Goal: Task Accomplishment & Management: Manage account settings

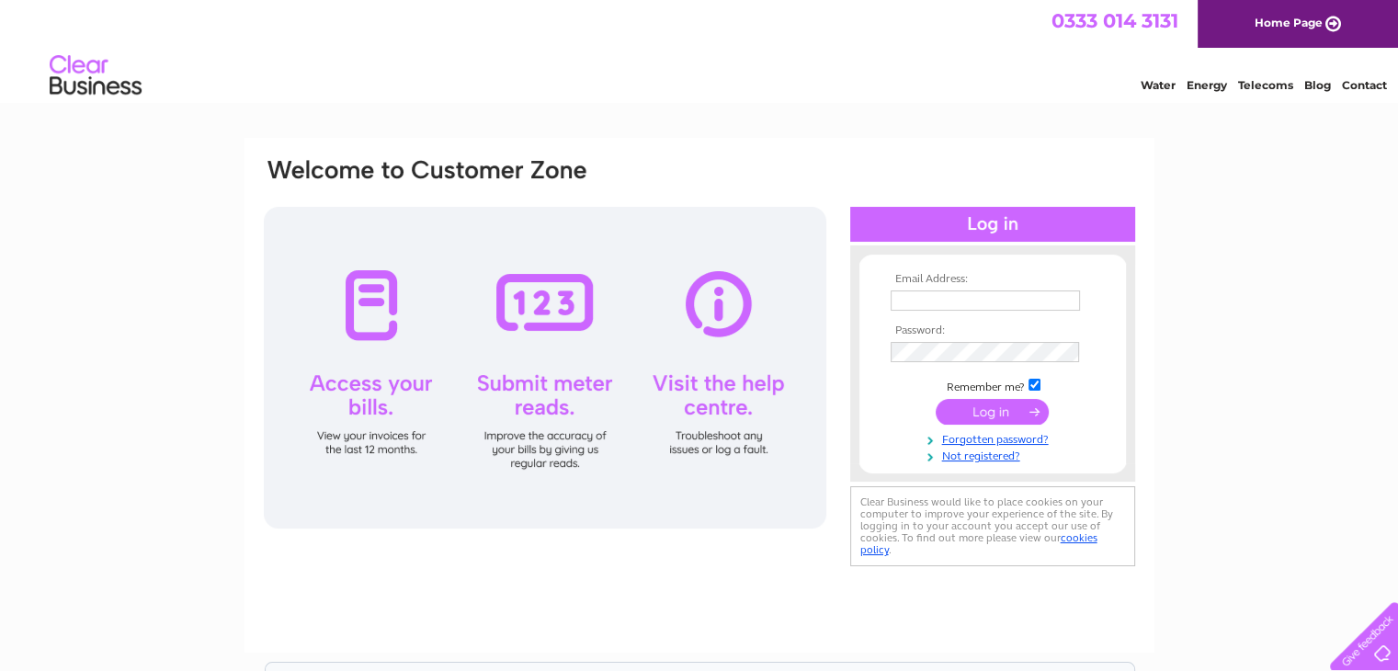
type input "kelly@dalriadalodges.com"
click at [996, 405] on input "submit" at bounding box center [991, 412] width 113 height 26
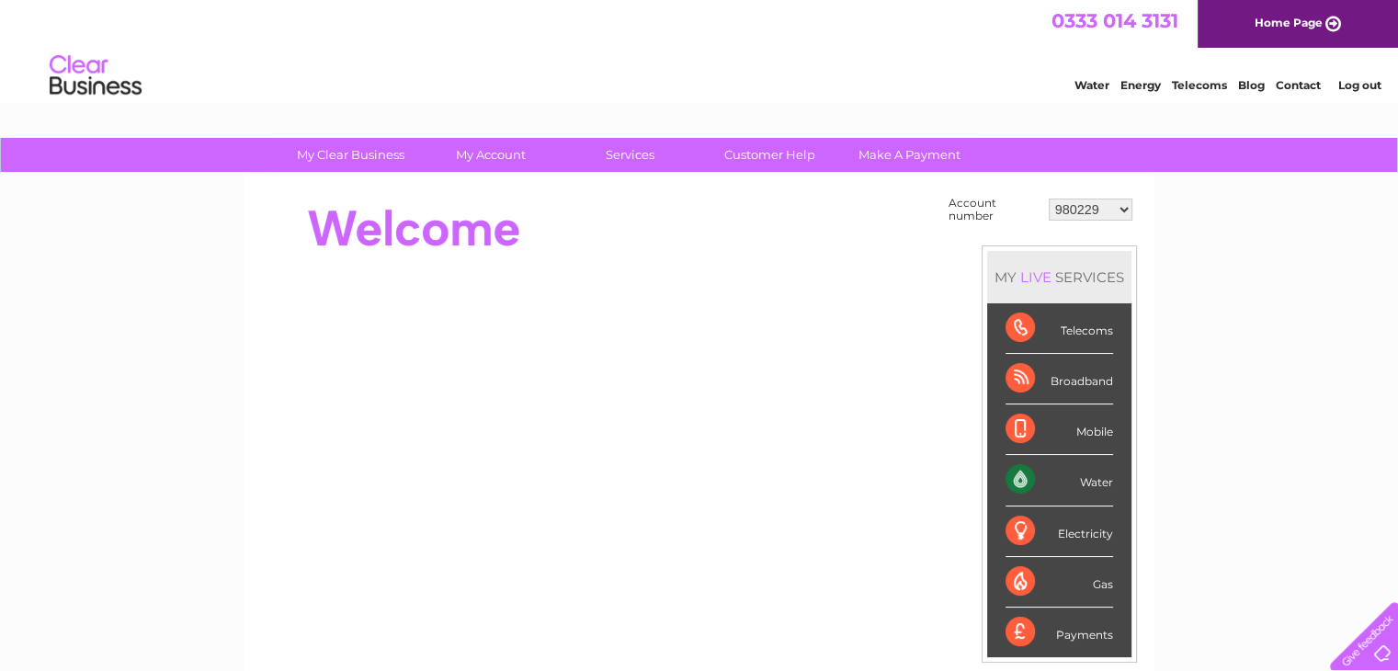
click at [1128, 208] on select "980229 30285906" at bounding box center [1091, 209] width 84 height 22
click at [1109, 210] on select "980229 30285906" at bounding box center [1091, 209] width 84 height 22
select select "30285906"
click at [1049, 198] on select "980229 30285906" at bounding box center [1091, 209] width 84 height 22
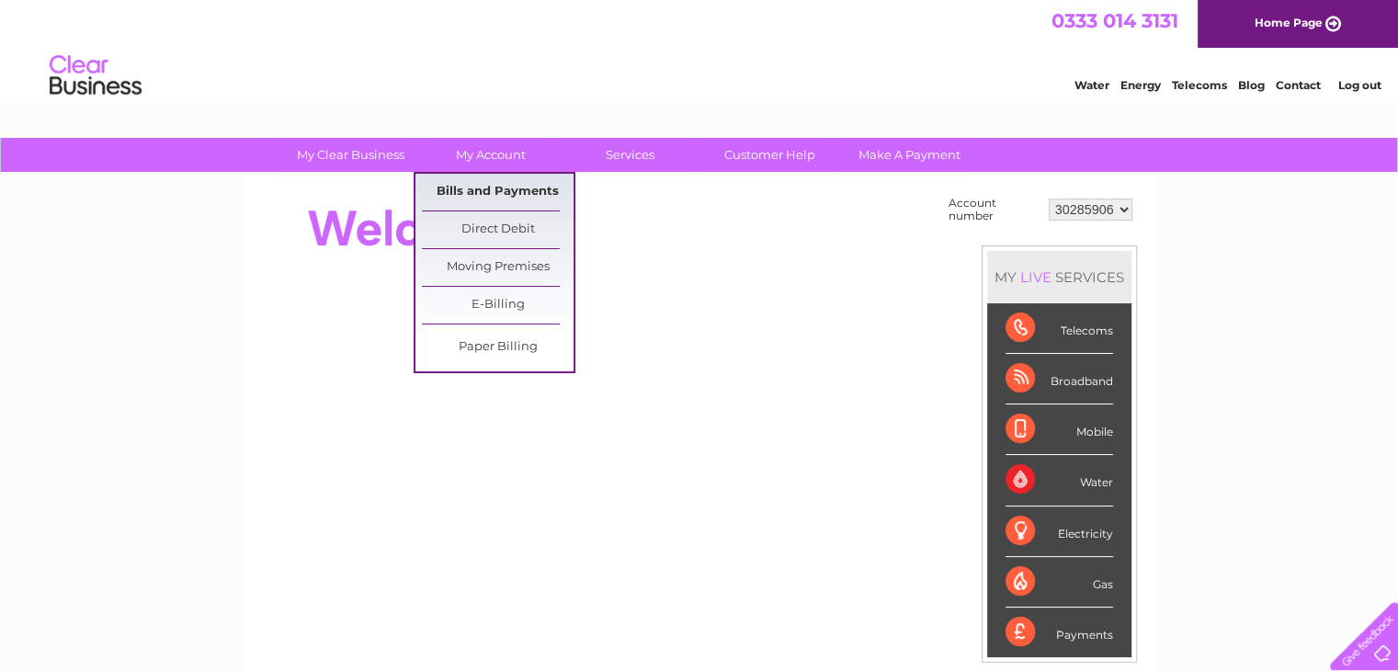
click at [518, 194] on link "Bills and Payments" at bounding box center [498, 192] width 152 height 37
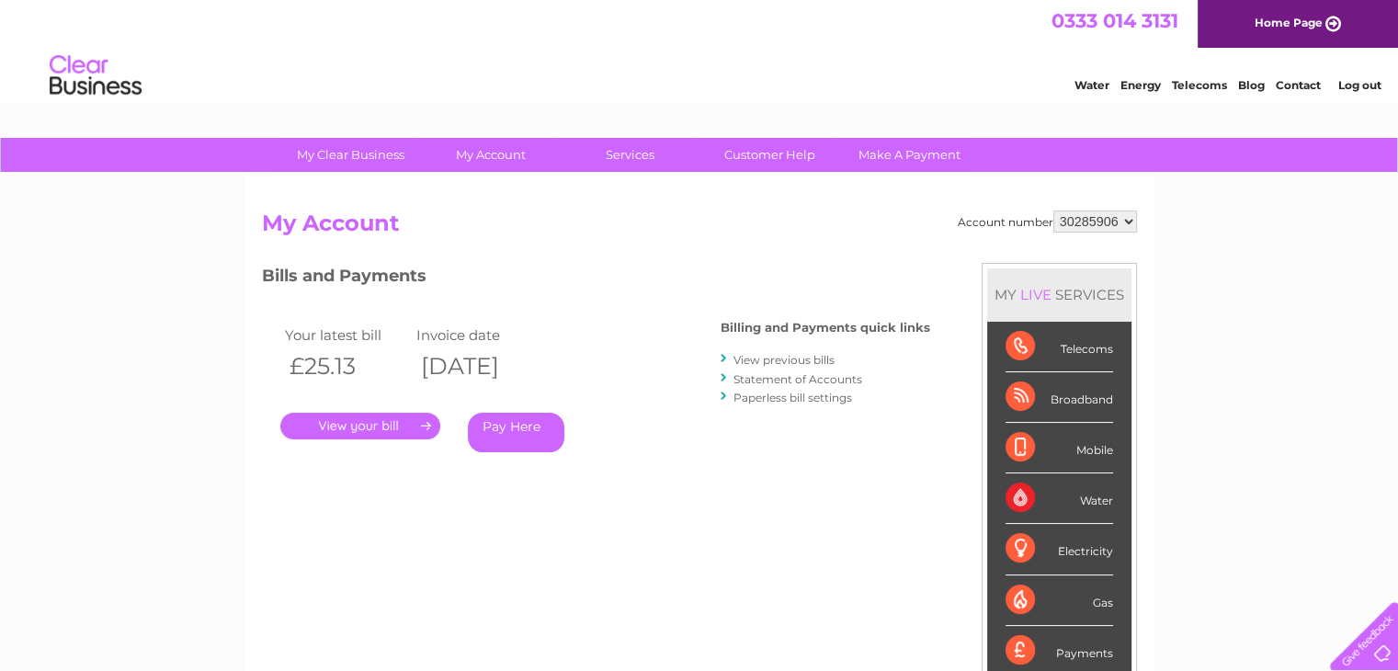
click at [1071, 213] on select "980229 30285906" at bounding box center [1095, 221] width 84 height 22
select select "980229"
click at [1053, 210] on select "980229 30285906" at bounding box center [1095, 221] width 84 height 22
click at [371, 424] on link "." at bounding box center [360, 426] width 160 height 27
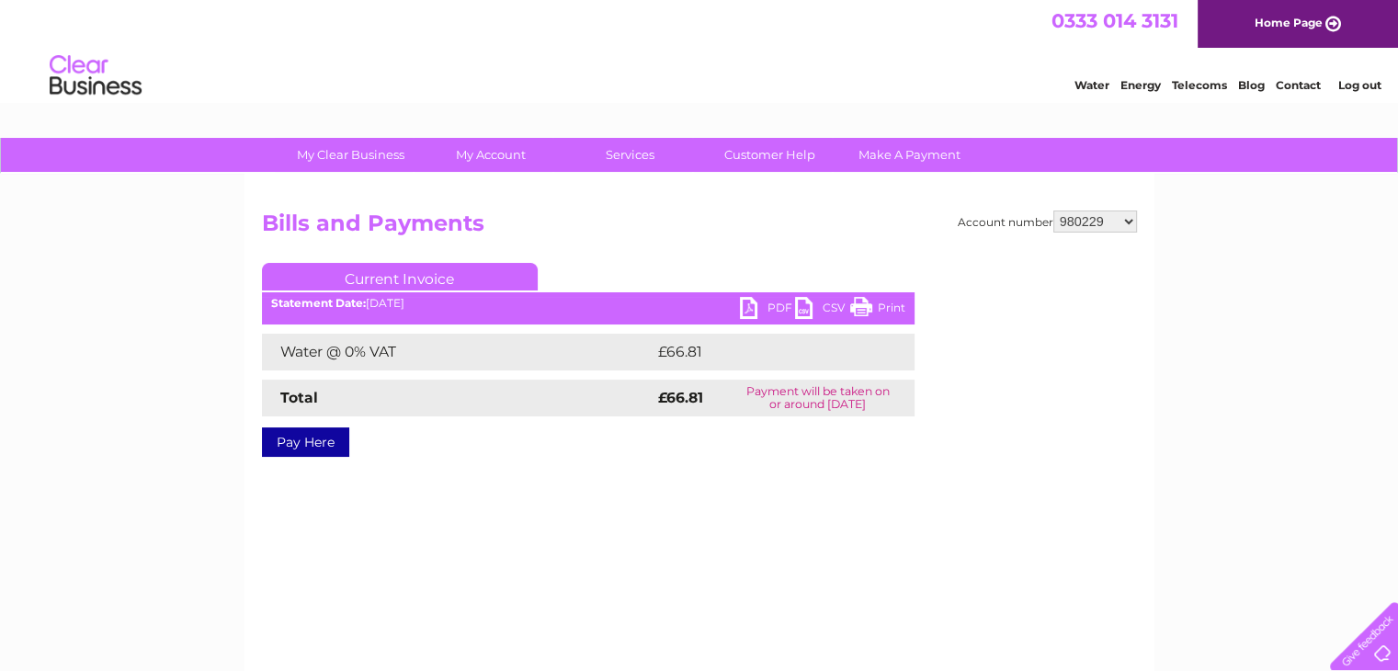
click at [757, 300] on link "PDF" at bounding box center [767, 310] width 55 height 27
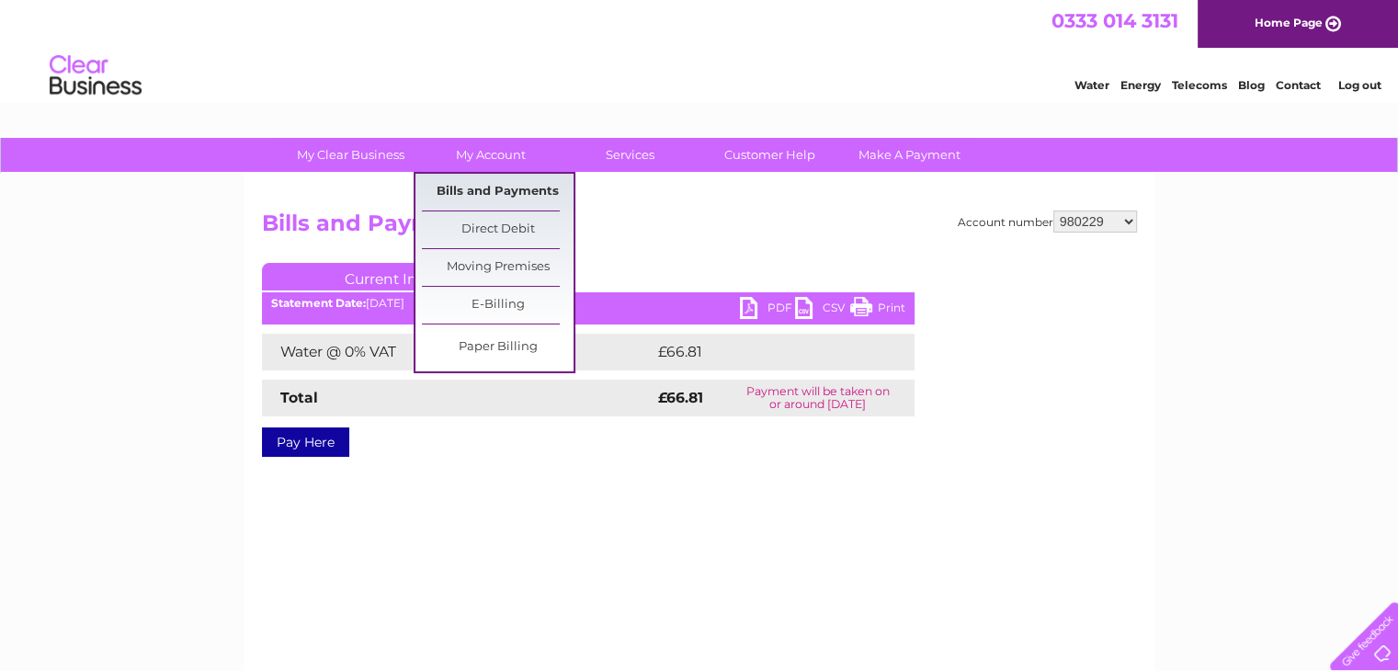
click at [506, 190] on link "Bills and Payments" at bounding box center [498, 192] width 152 height 37
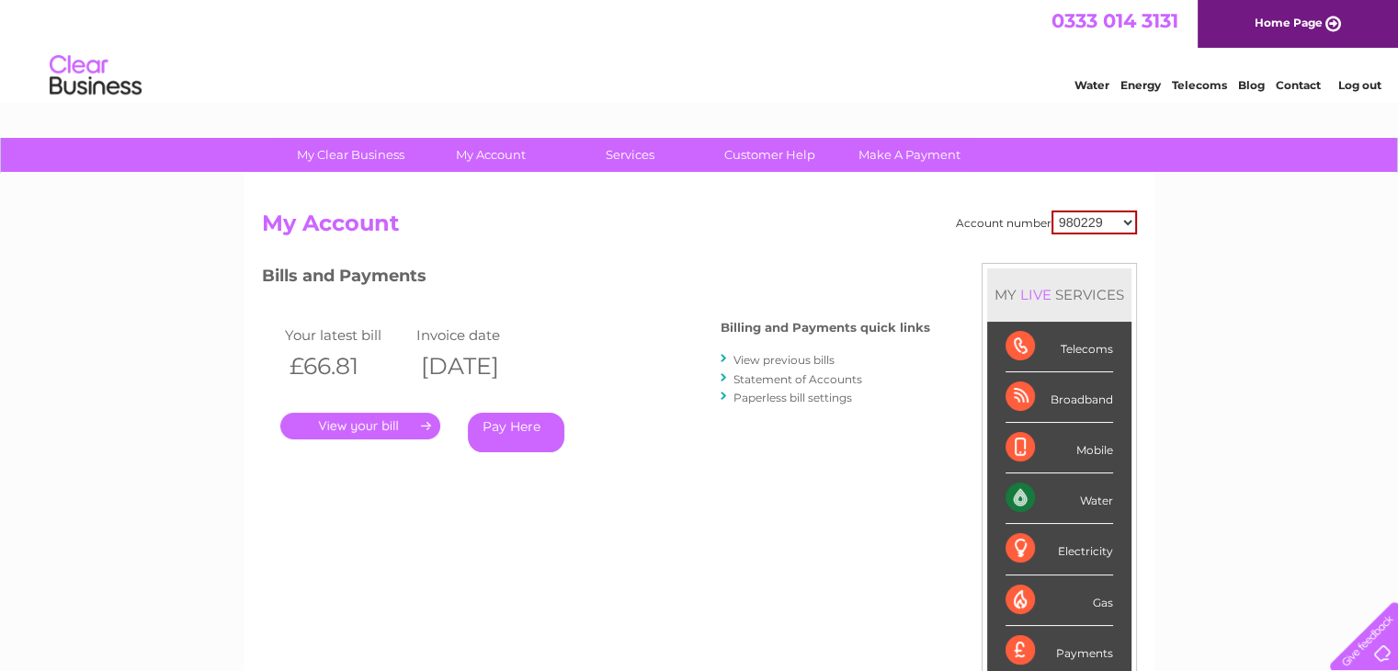
click at [800, 360] on link "View previous bills" at bounding box center [783, 360] width 101 height 14
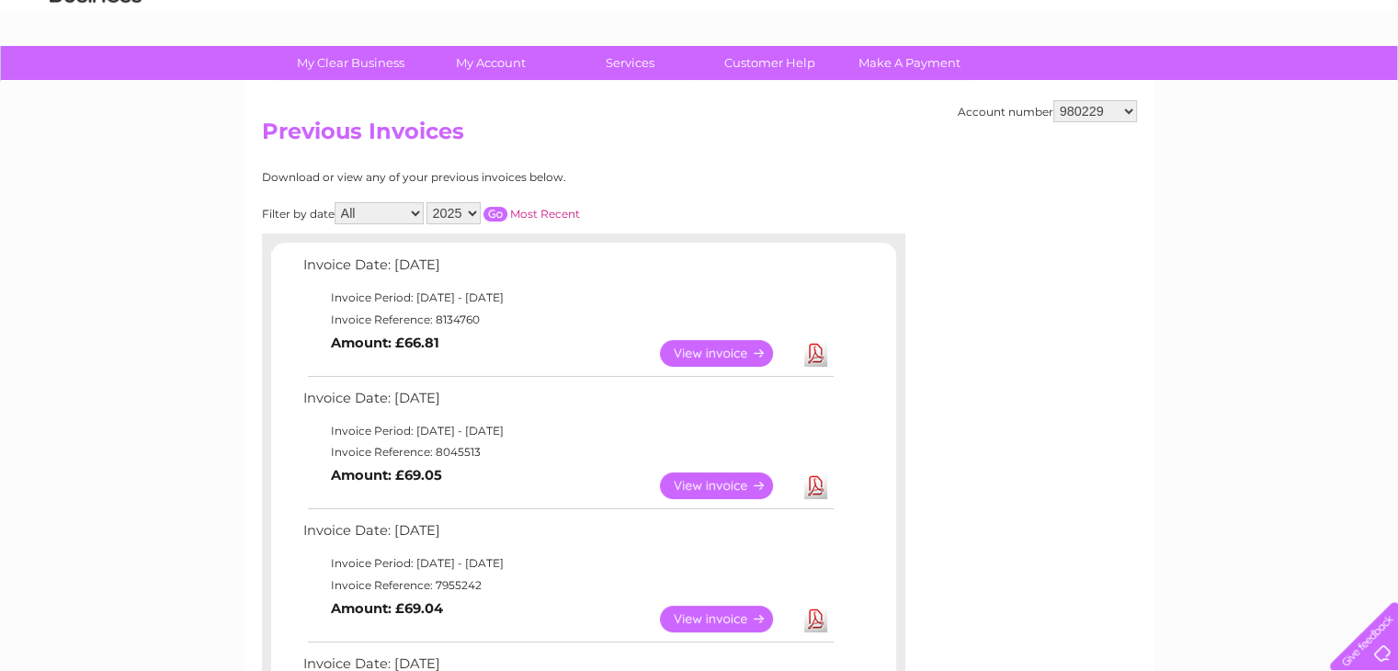
scroll to position [184, 0]
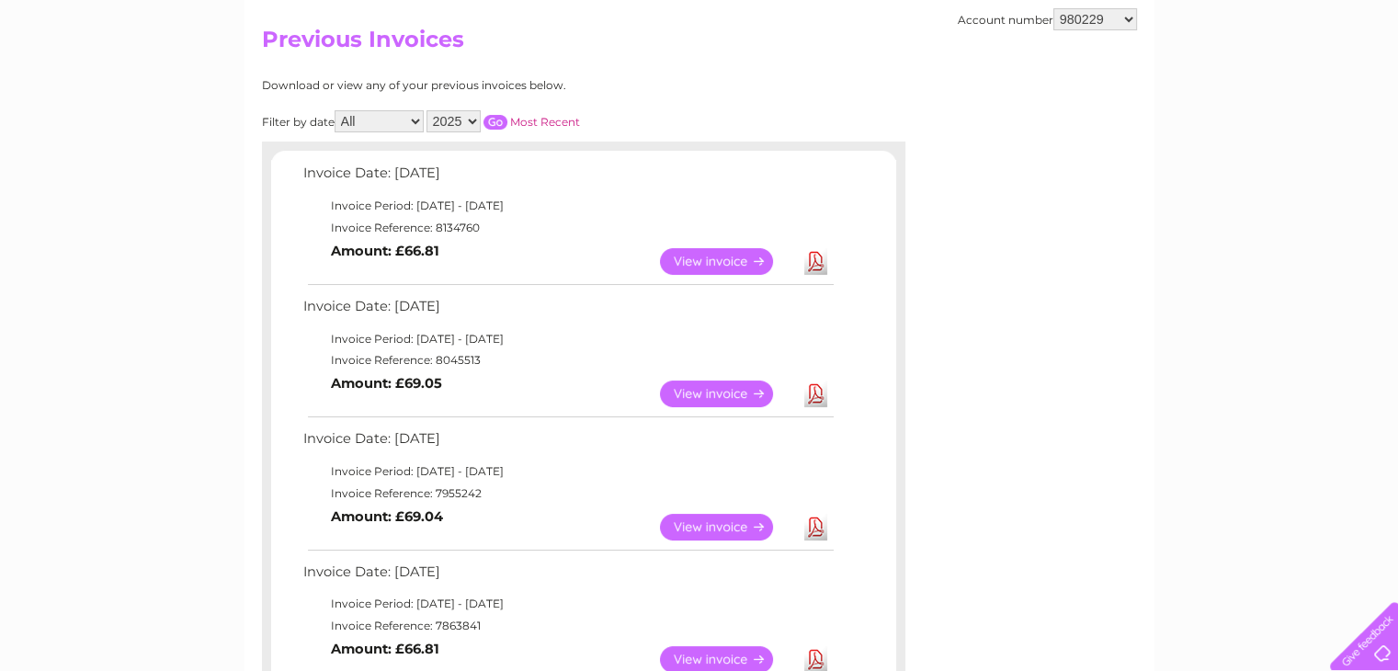
click at [735, 392] on link "View" at bounding box center [727, 393] width 135 height 27
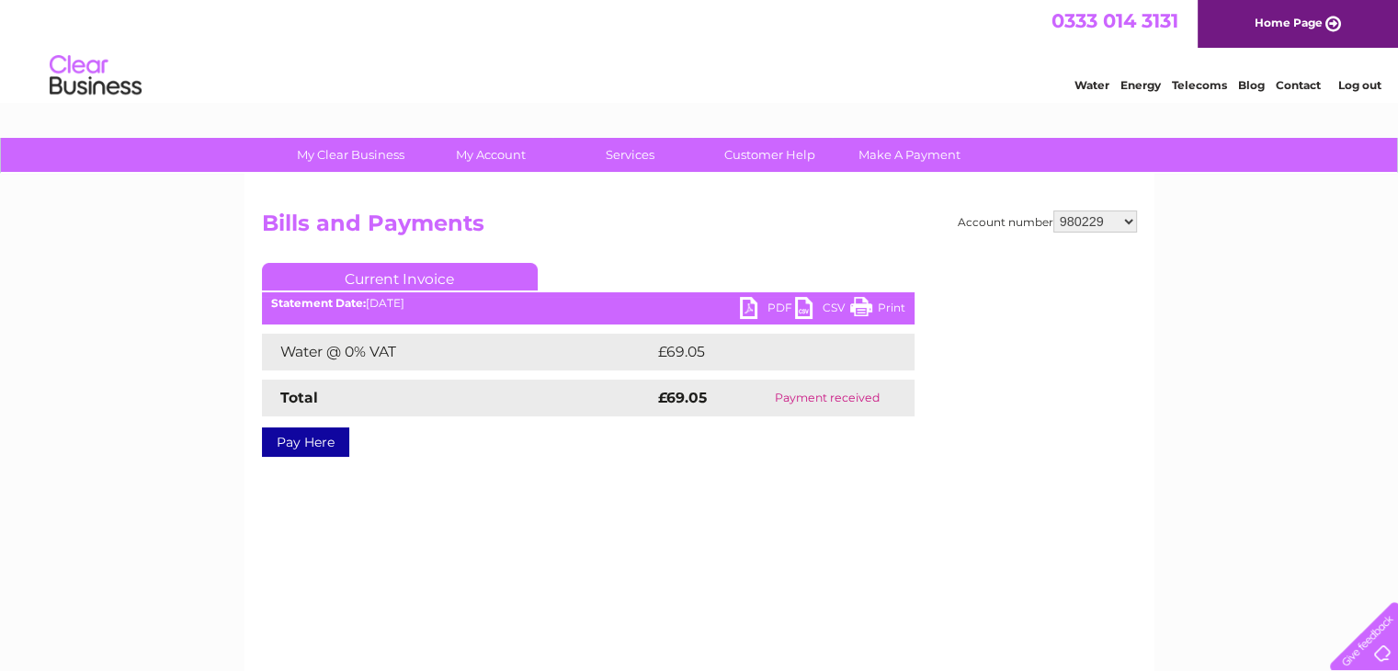
click at [761, 303] on link "PDF" at bounding box center [767, 310] width 55 height 27
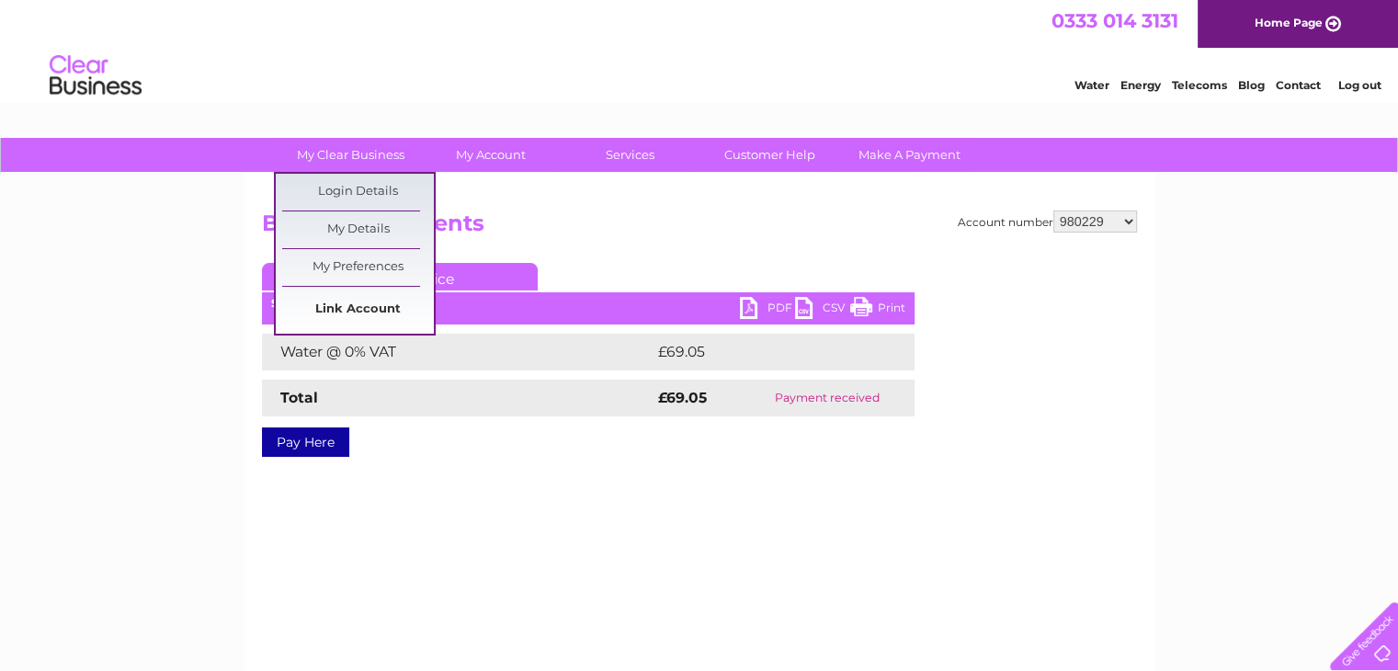
click at [368, 306] on link "Link Account" at bounding box center [358, 309] width 152 height 37
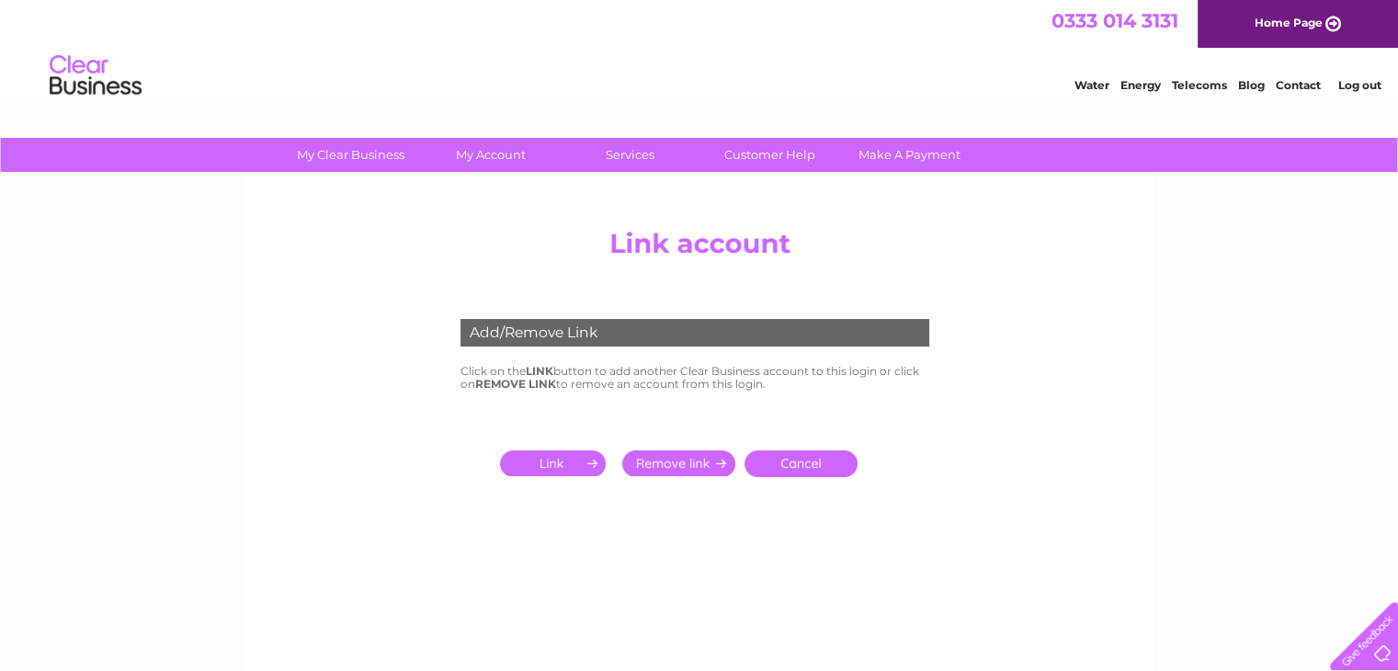
click at [562, 459] on input "submit" at bounding box center [556, 463] width 113 height 26
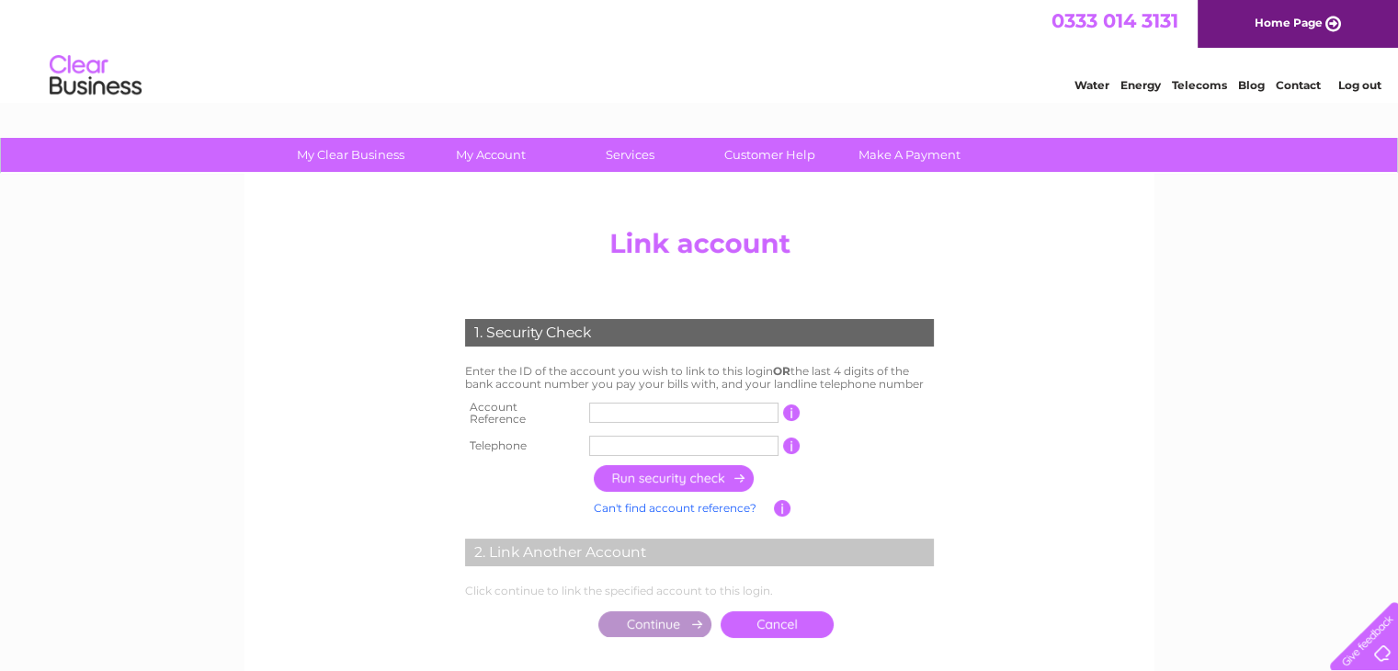
click at [610, 404] on input "text" at bounding box center [683, 413] width 189 height 20
click at [674, 408] on input "text" at bounding box center [683, 413] width 189 height 20
click at [601, 413] on input "text" at bounding box center [683, 413] width 189 height 20
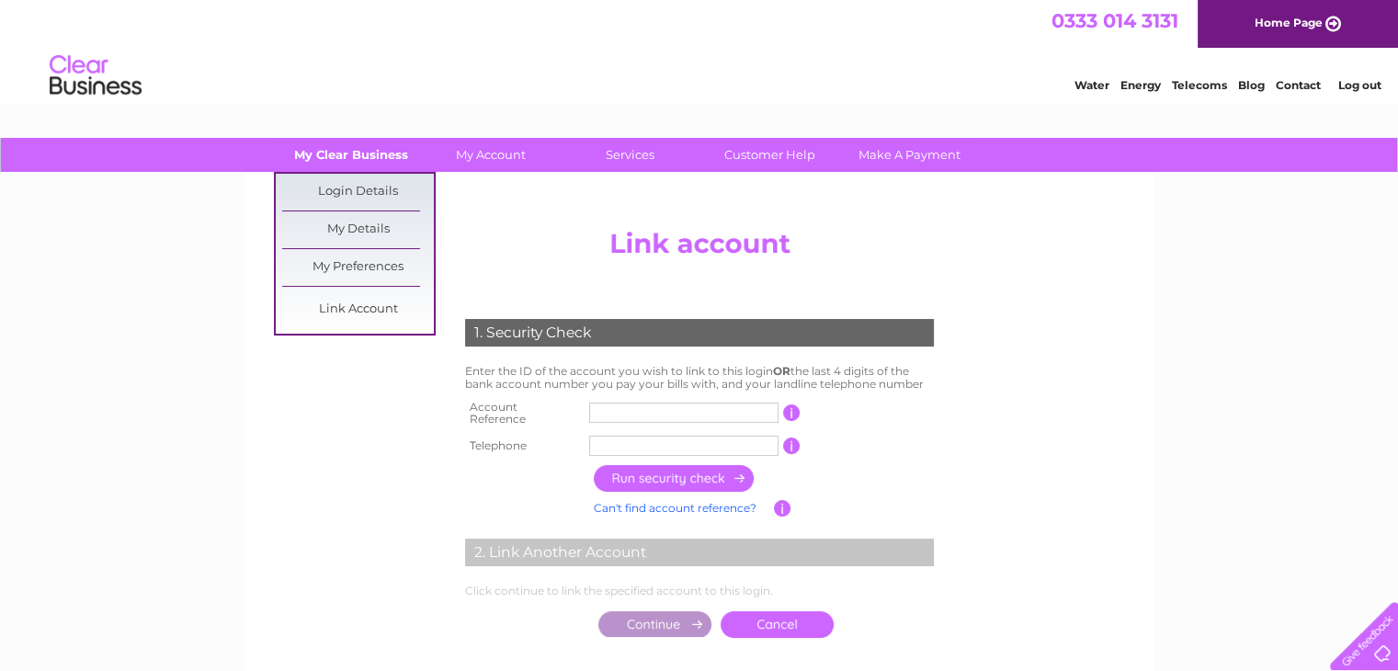
click at [375, 148] on link "My Clear Business" at bounding box center [351, 155] width 152 height 34
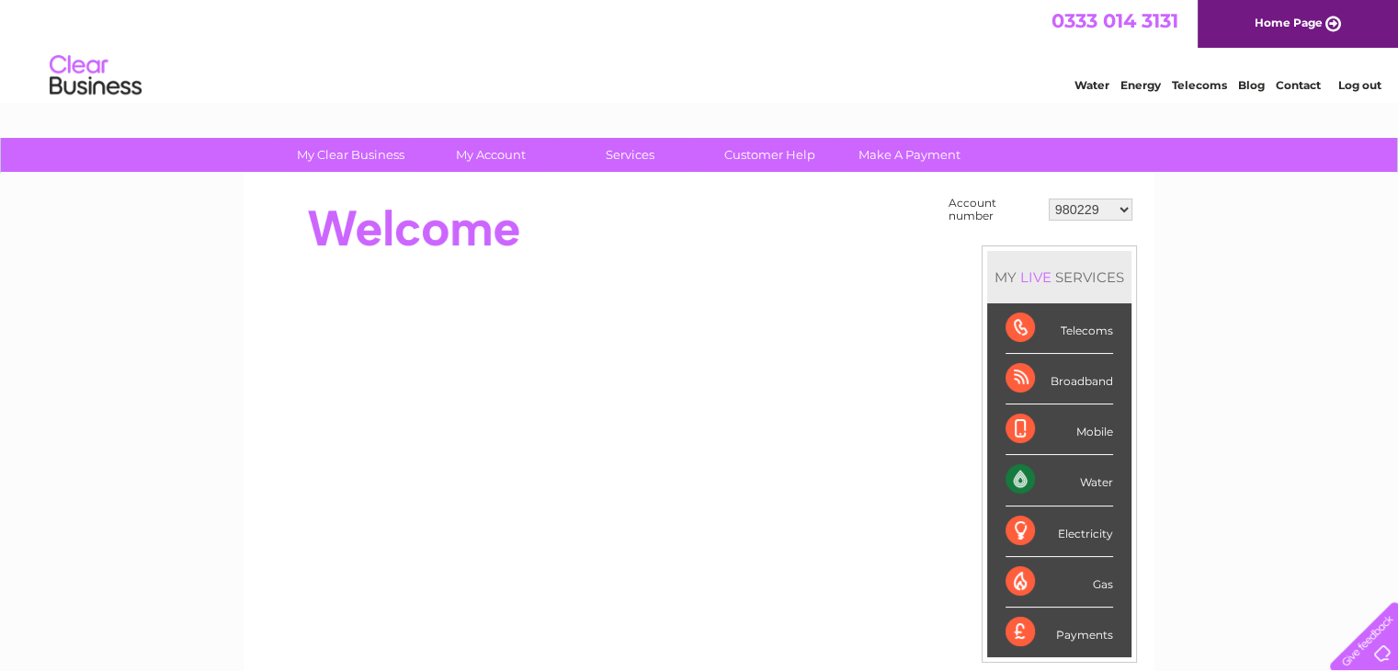
click at [1084, 207] on select "980229 30285906" at bounding box center [1091, 209] width 84 height 22
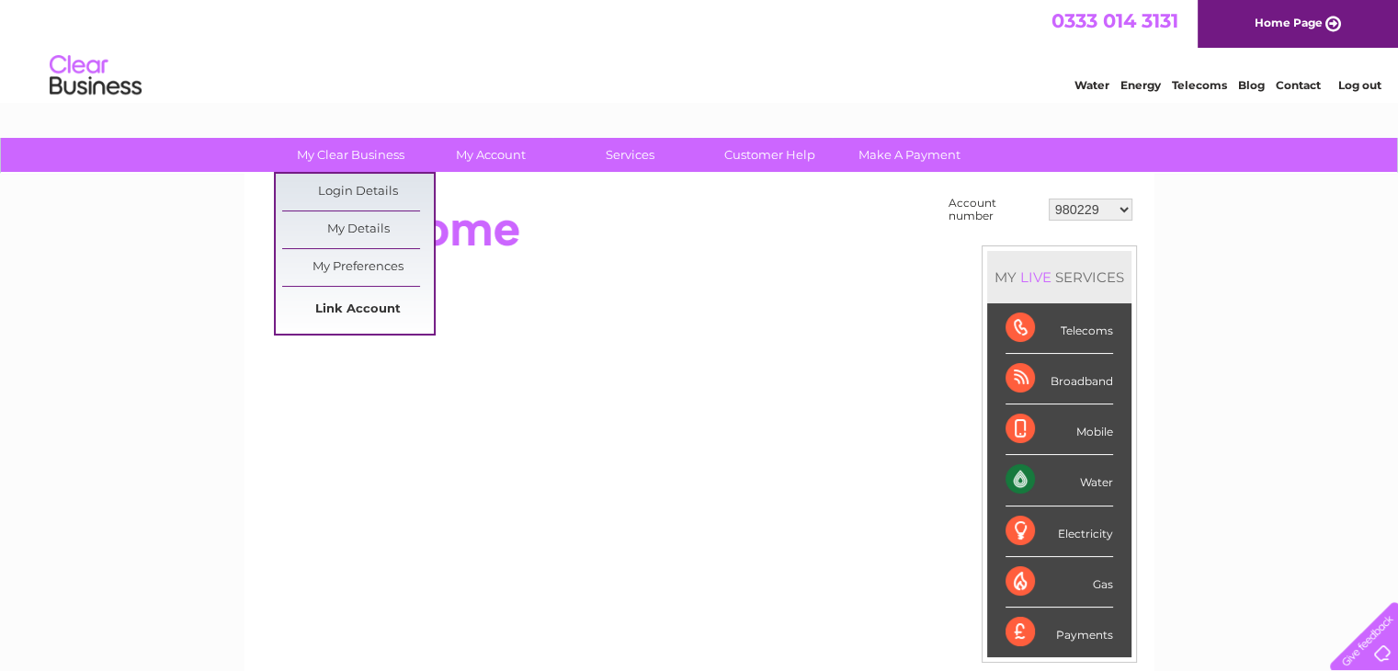
click at [349, 306] on link "Link Account" at bounding box center [358, 309] width 152 height 37
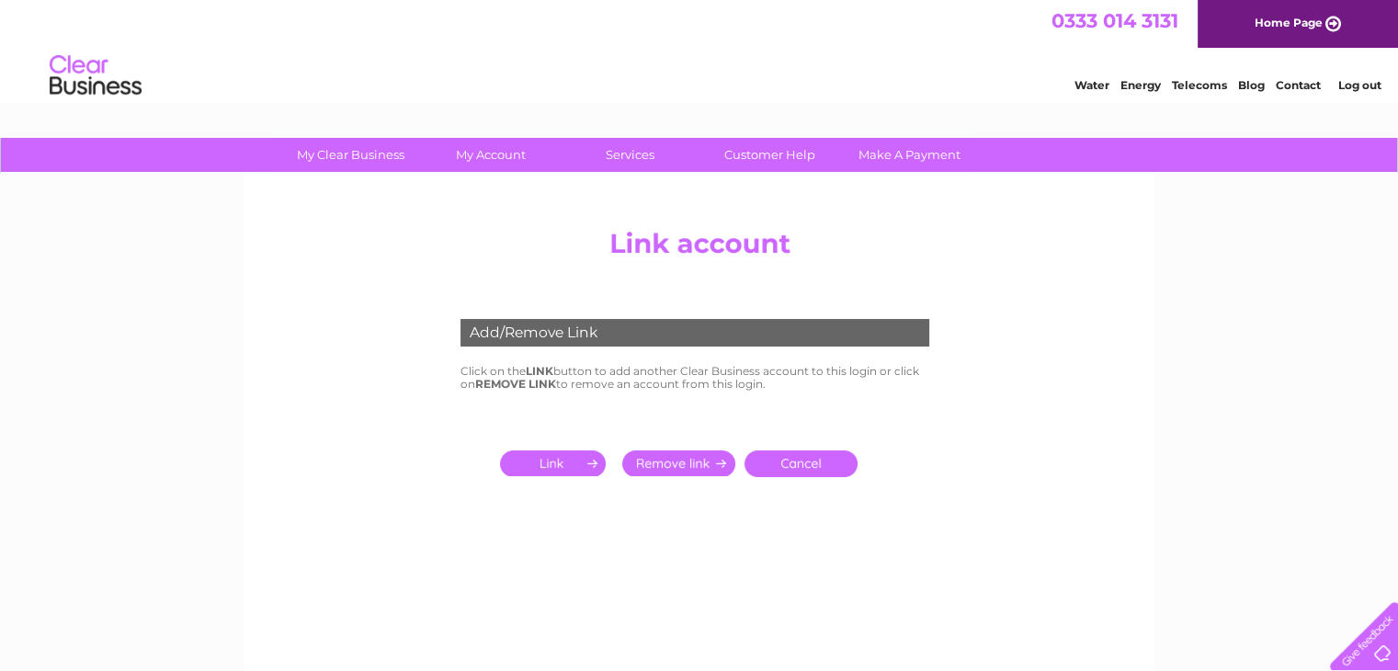
click at [559, 470] on input "submit" at bounding box center [556, 463] width 113 height 26
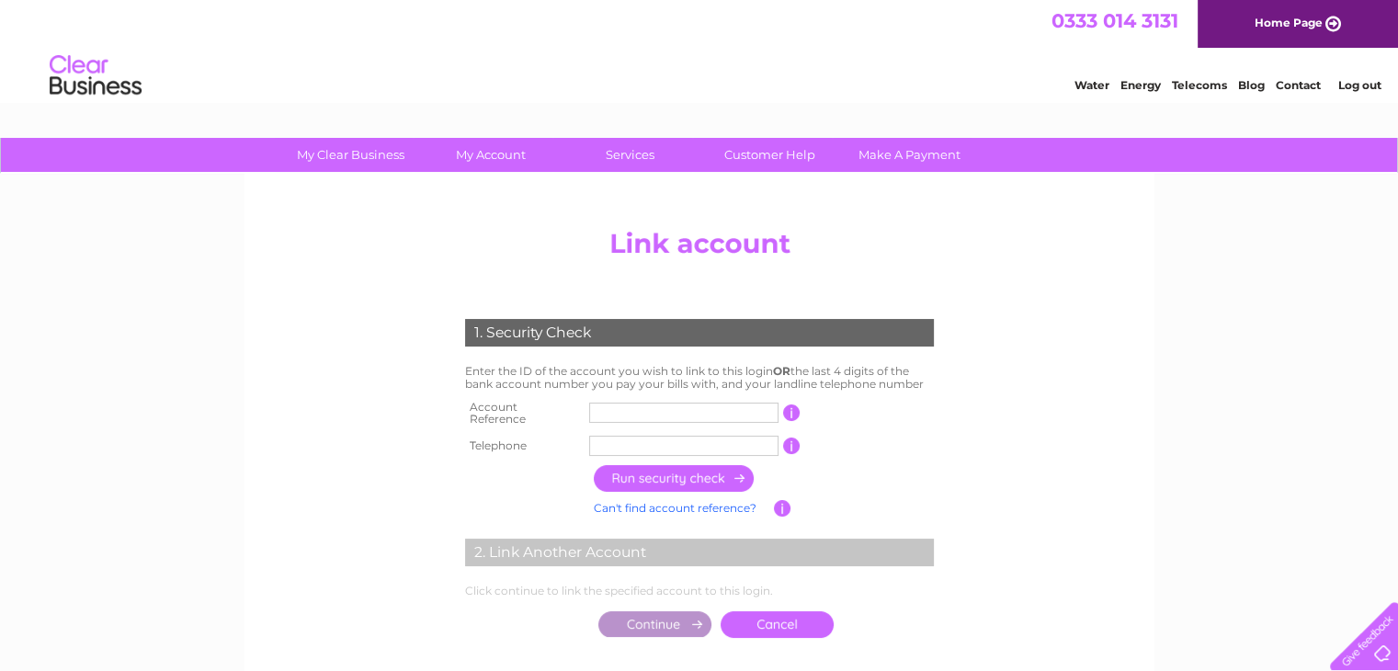
click at [636, 414] on input "text" at bounding box center [683, 413] width 189 height 20
type input "30322539"
click at [678, 436] on input "text" at bounding box center [683, 446] width 189 height 20
type input "01569769189"
click at [683, 468] on input "button" at bounding box center [675, 478] width 162 height 27
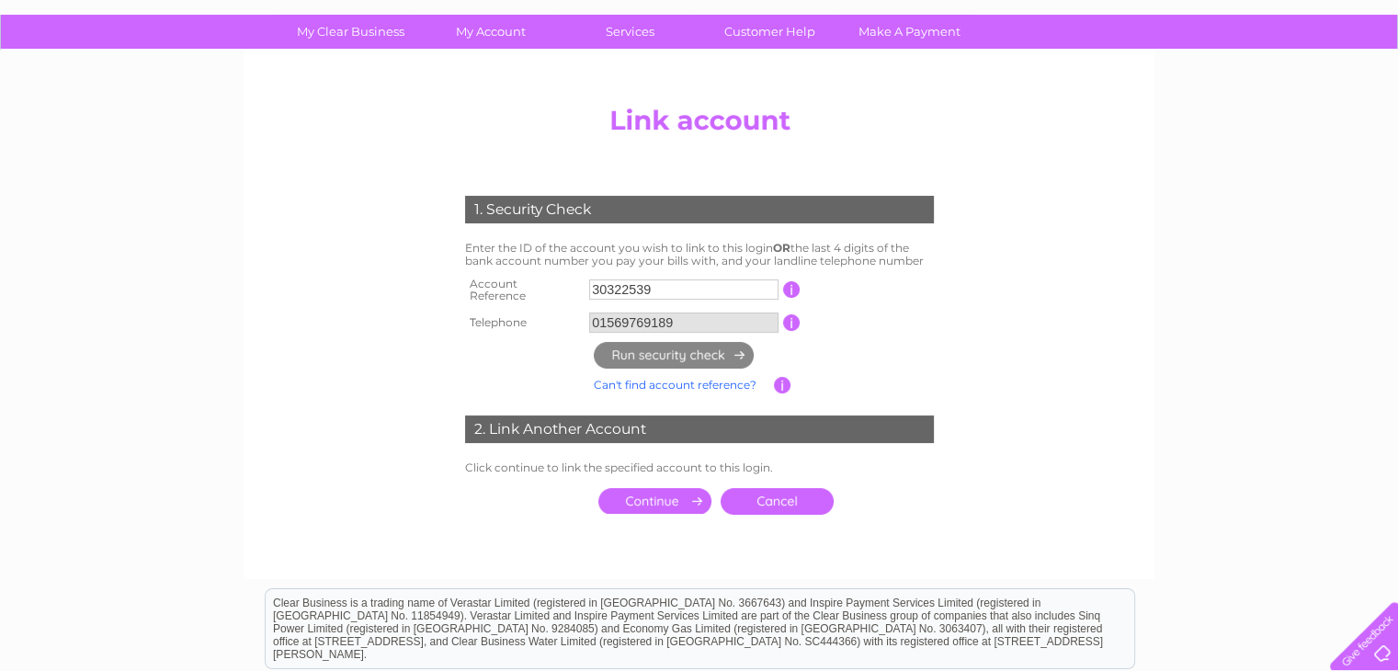
scroll to position [184, 0]
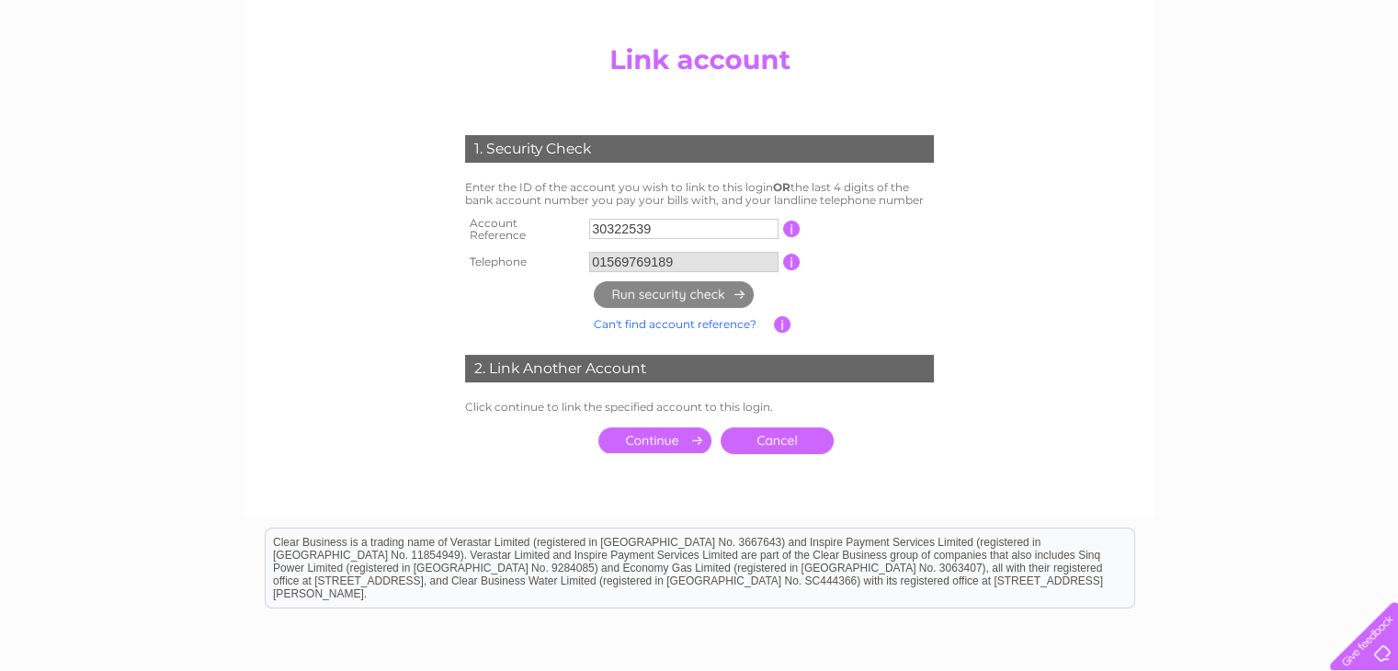
click at [661, 428] on input "submit" at bounding box center [654, 440] width 113 height 26
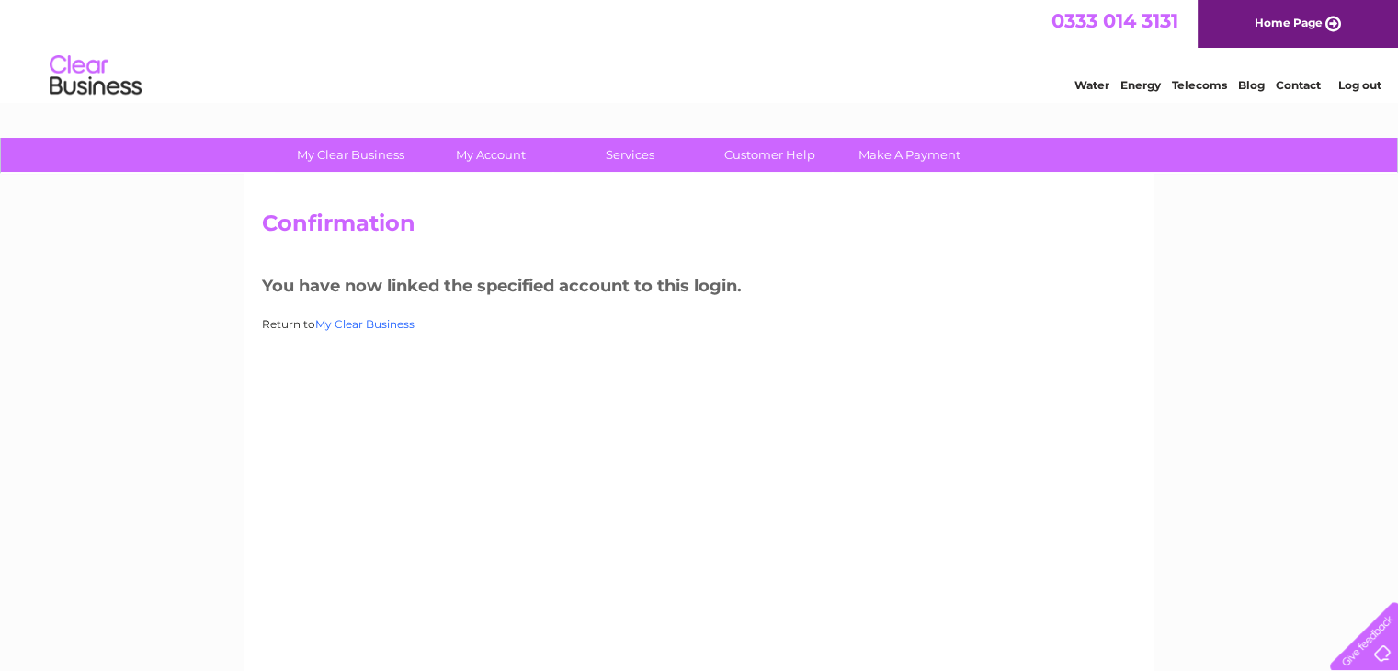
click at [346, 323] on link "My Clear Business" at bounding box center [364, 324] width 99 height 14
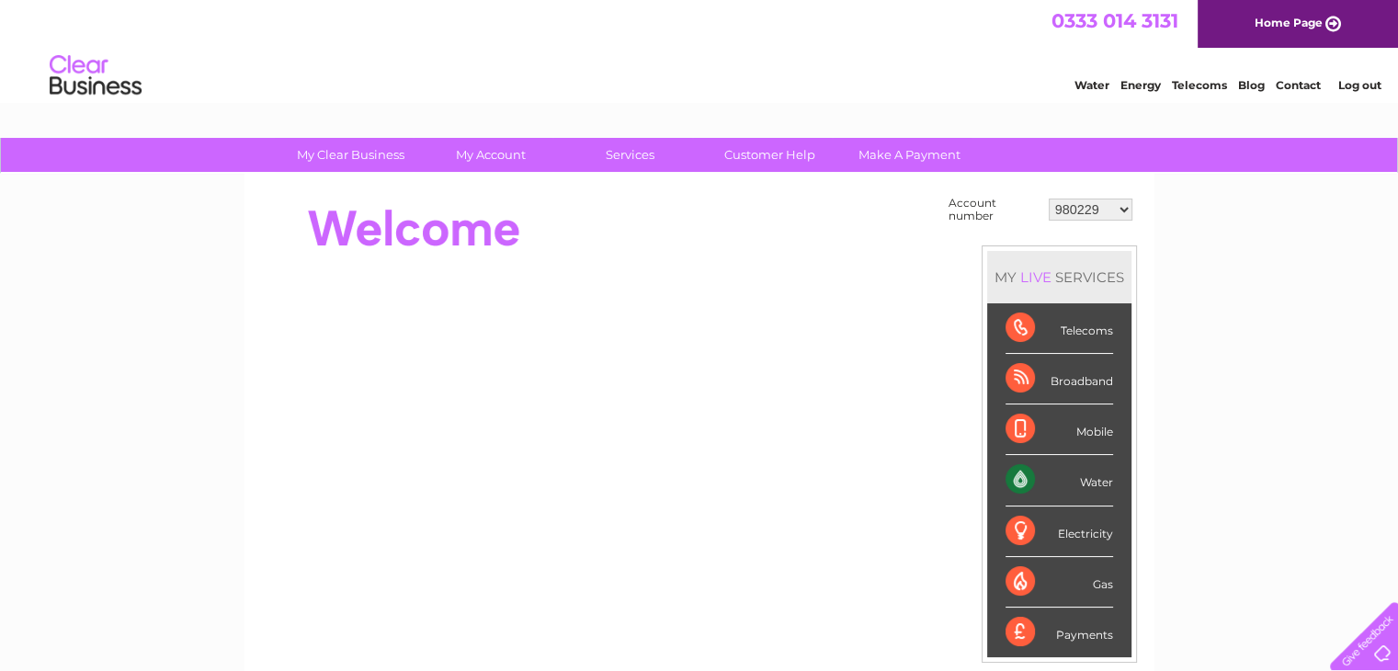
click at [1106, 203] on select "980229 30285906 30322539" at bounding box center [1091, 209] width 84 height 22
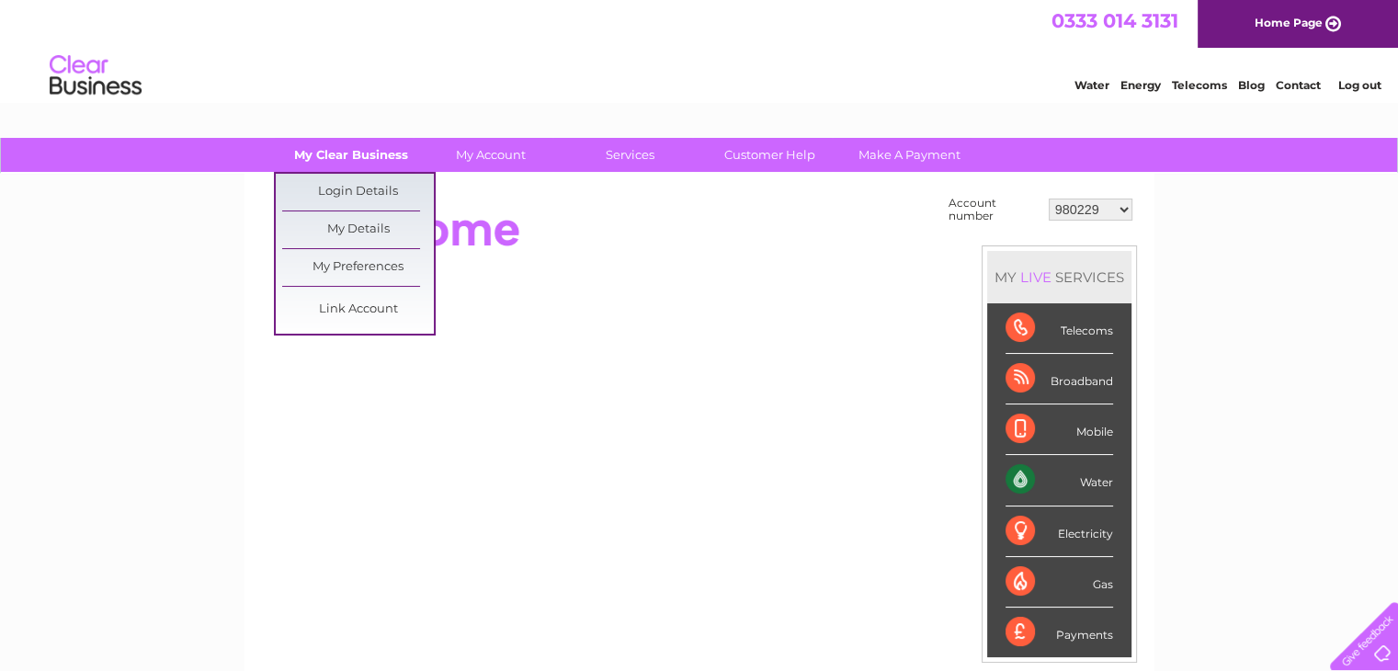
click at [304, 148] on link "My Clear Business" at bounding box center [351, 155] width 152 height 34
click at [357, 310] on link "Link Account" at bounding box center [358, 309] width 152 height 37
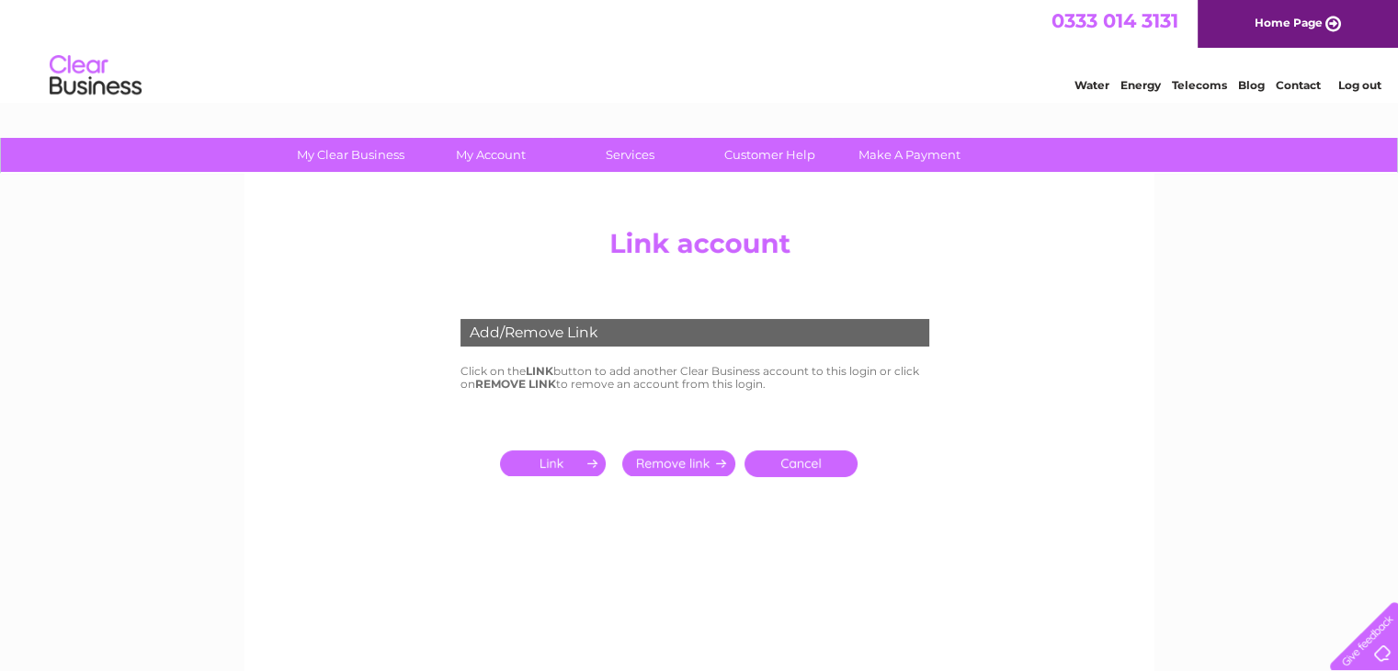
click at [674, 464] on input "submit" at bounding box center [678, 463] width 113 height 26
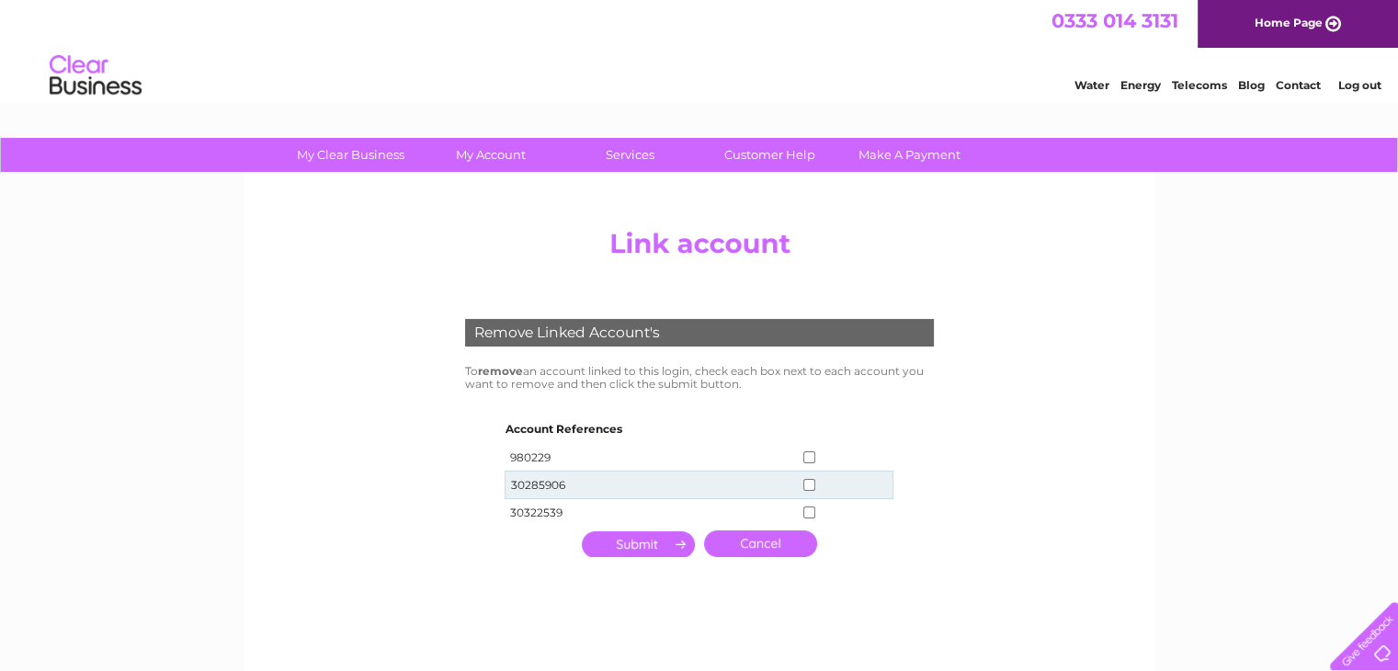
click at [805, 482] on input "checkbox" at bounding box center [809, 485] width 12 height 12
checkbox input "true"
click at [657, 537] on input "submit" at bounding box center [638, 544] width 113 height 26
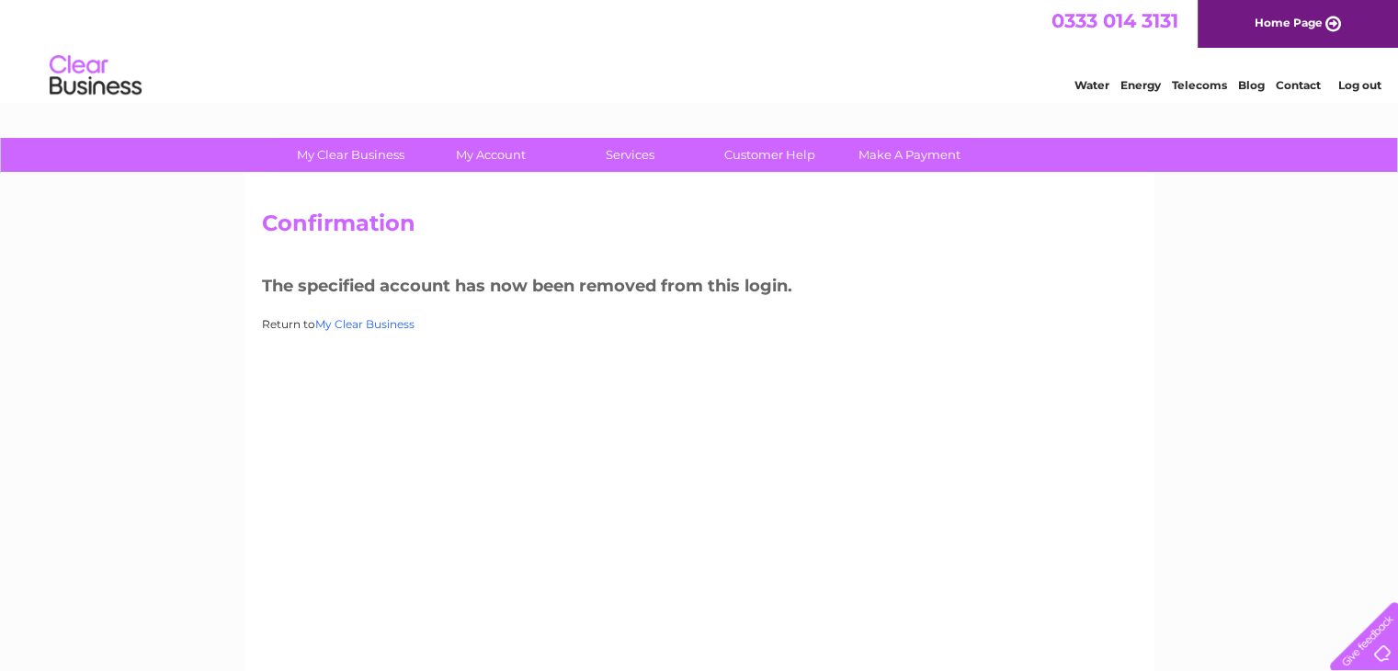
click at [371, 322] on link "My Clear Business" at bounding box center [364, 324] width 99 height 14
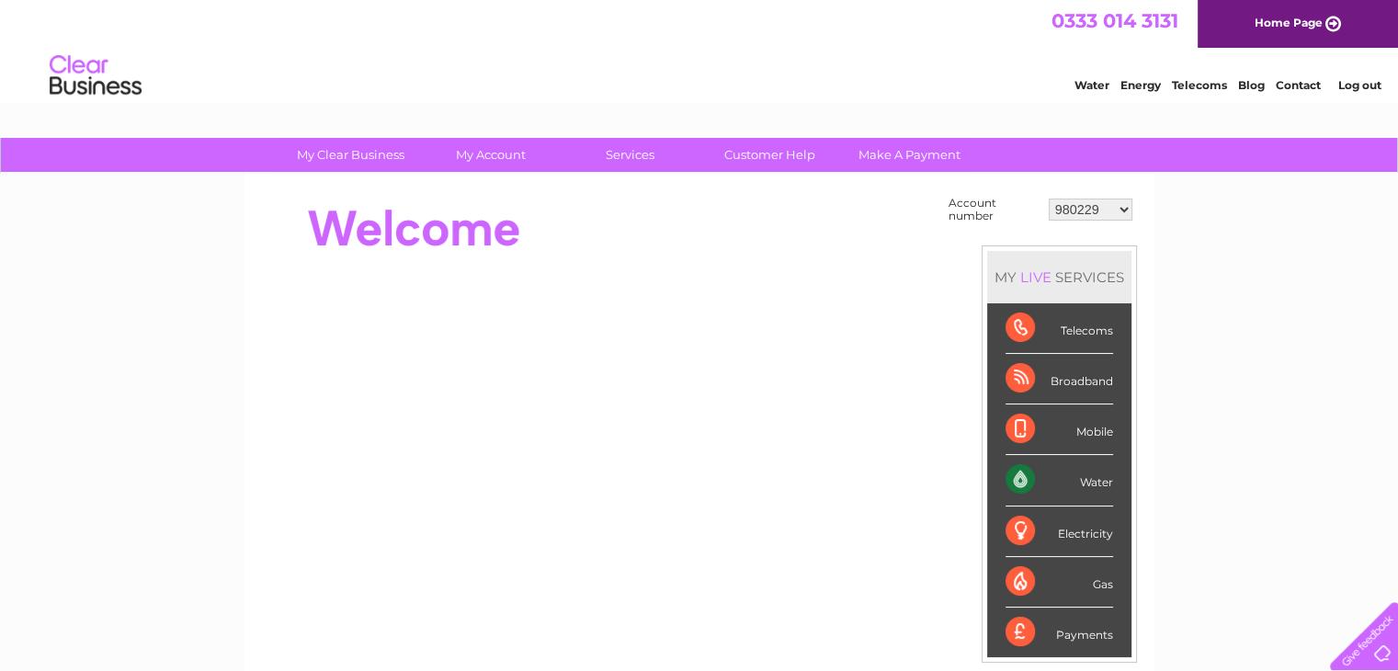
click at [1093, 205] on select "980229 30322539" at bounding box center [1091, 209] width 84 height 22
select select "30322539"
click at [1049, 198] on select "980229 30322539" at bounding box center [1091, 209] width 84 height 22
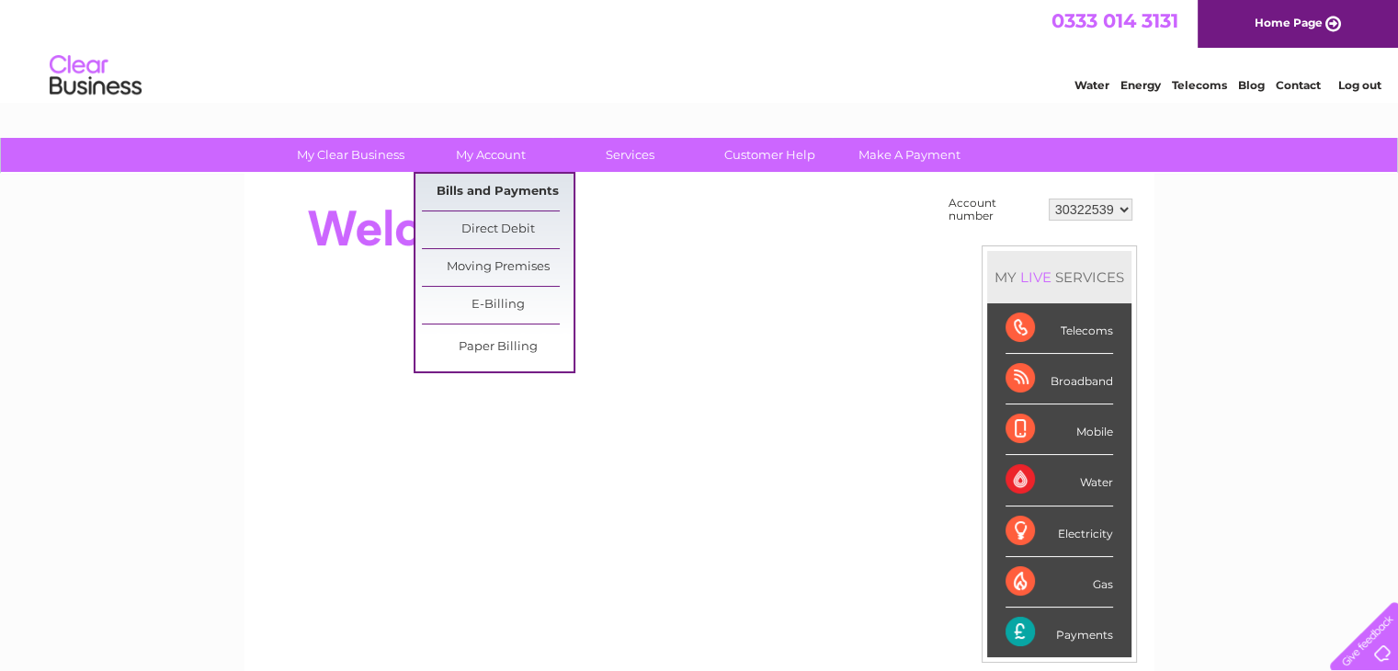
click at [501, 195] on link "Bills and Payments" at bounding box center [498, 192] width 152 height 37
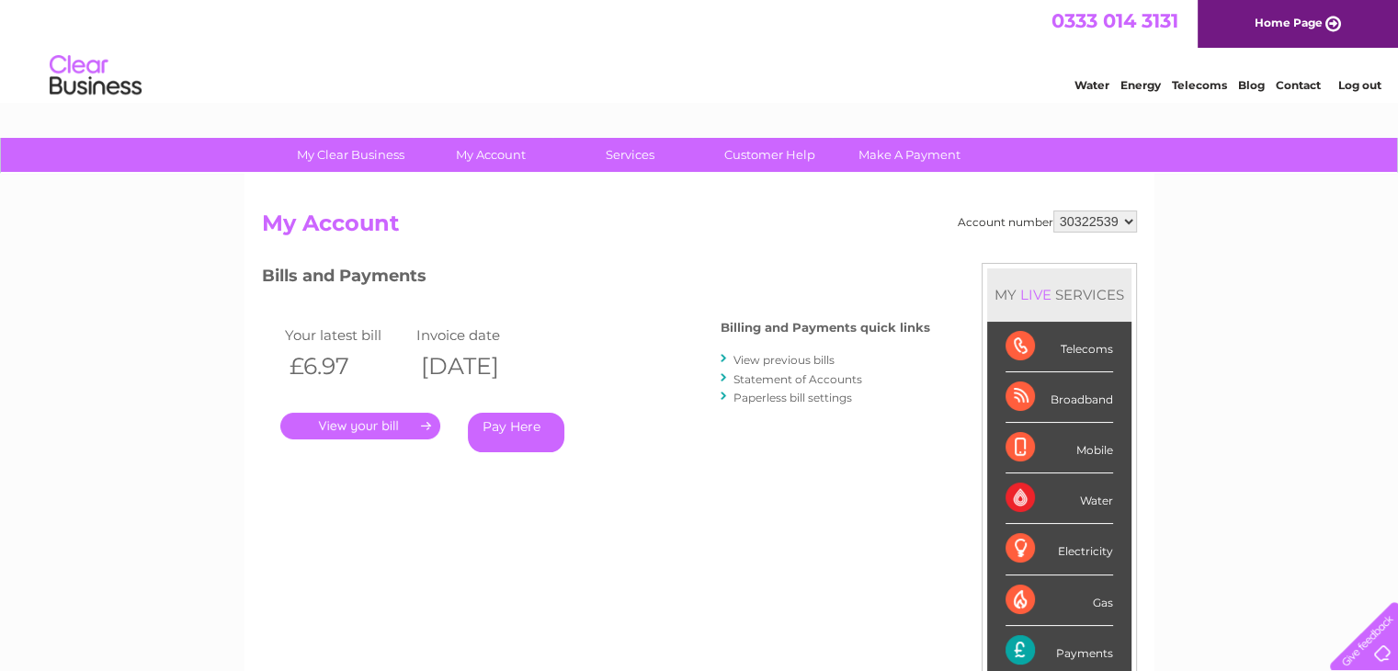
click at [787, 358] on link "View previous bills" at bounding box center [783, 360] width 101 height 14
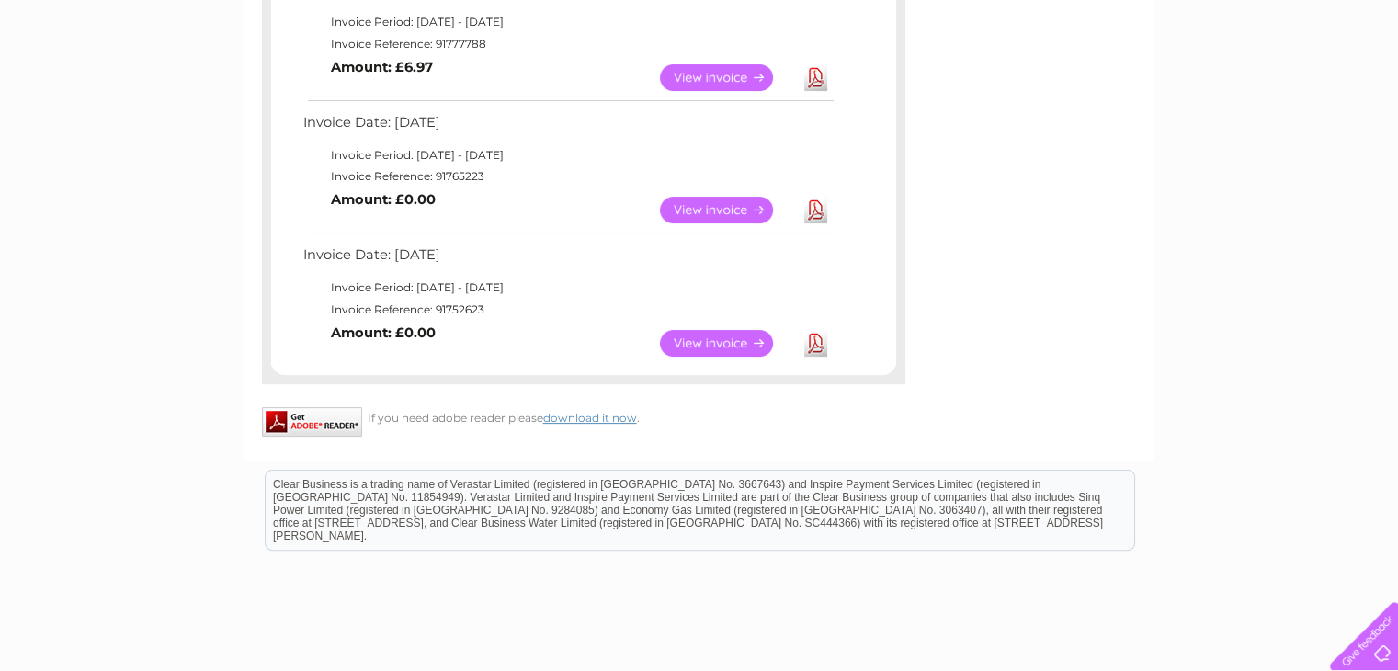
scroll to position [276, 0]
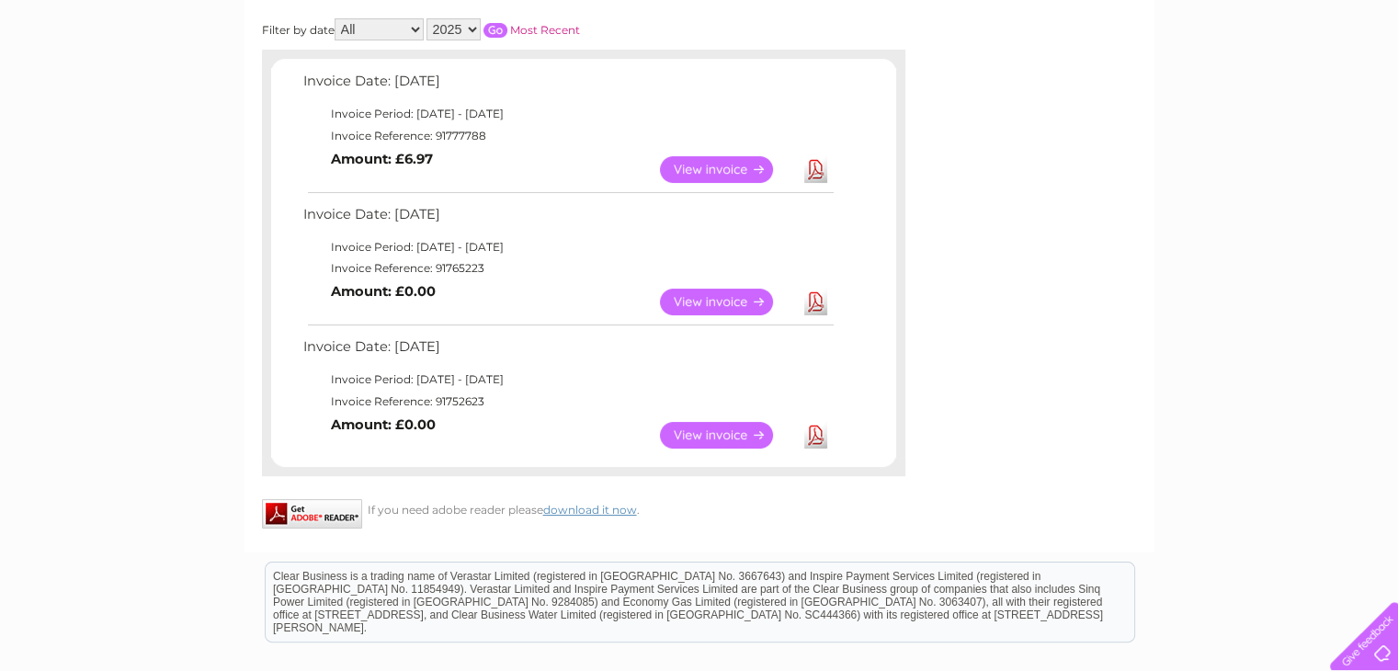
click at [814, 435] on link "Download" at bounding box center [815, 435] width 23 height 27
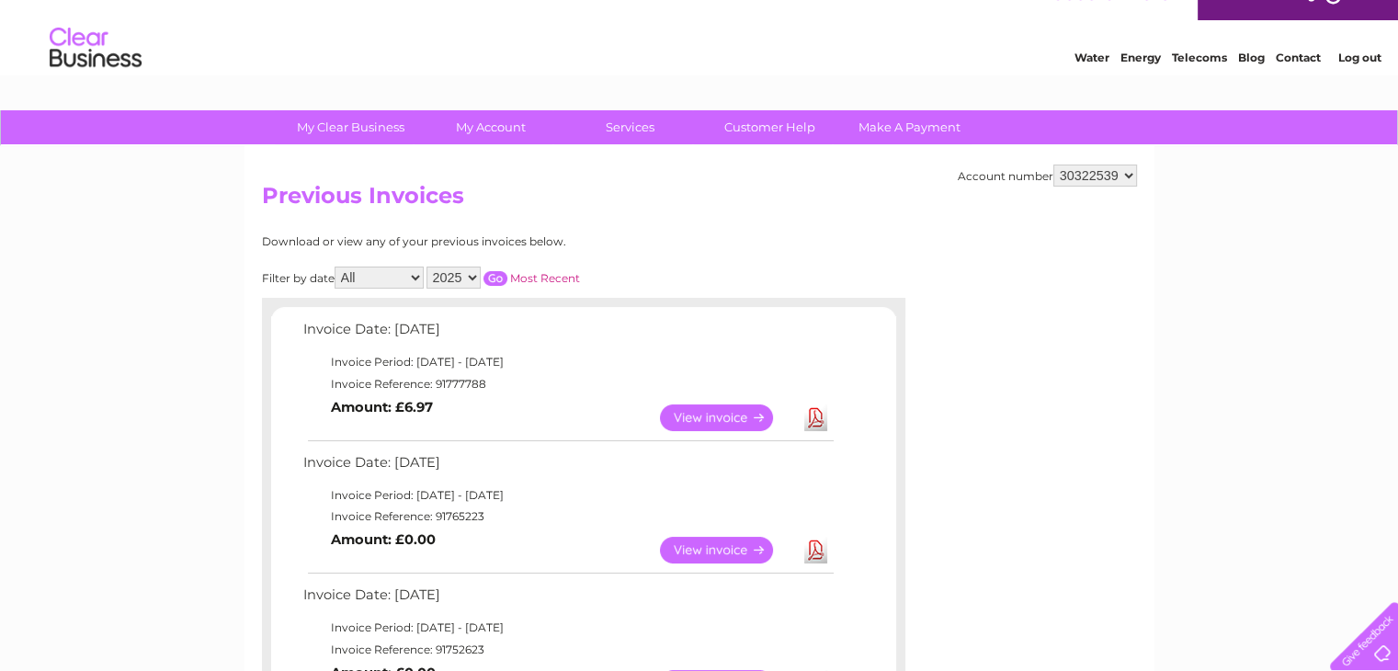
scroll to position [0, 0]
